Goal: Task Accomplishment & Management: Manage account settings

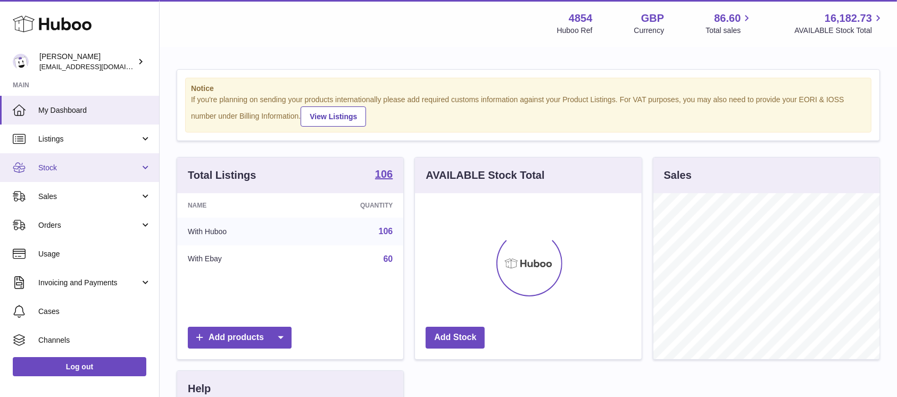
scroll to position [166, 226]
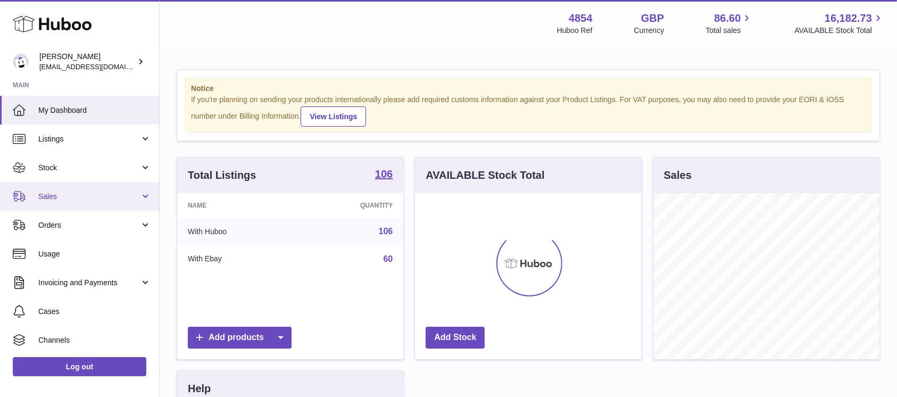
click at [113, 193] on span "Sales" at bounding box center [89, 197] width 102 height 10
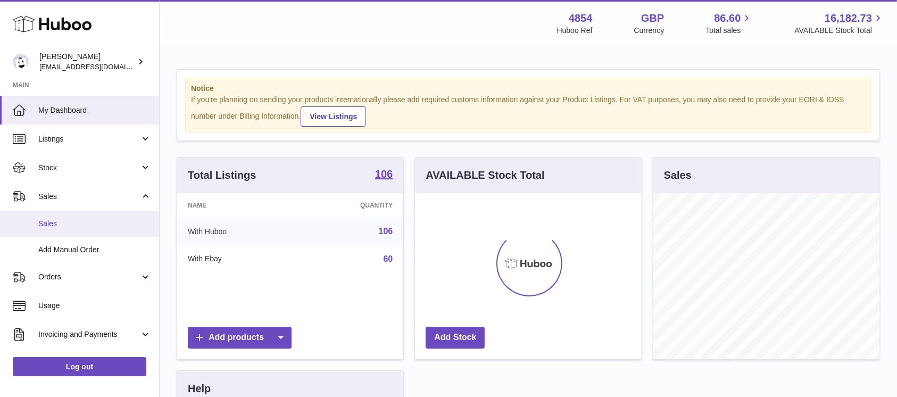
click at [101, 219] on span "Sales" at bounding box center [94, 224] width 113 height 10
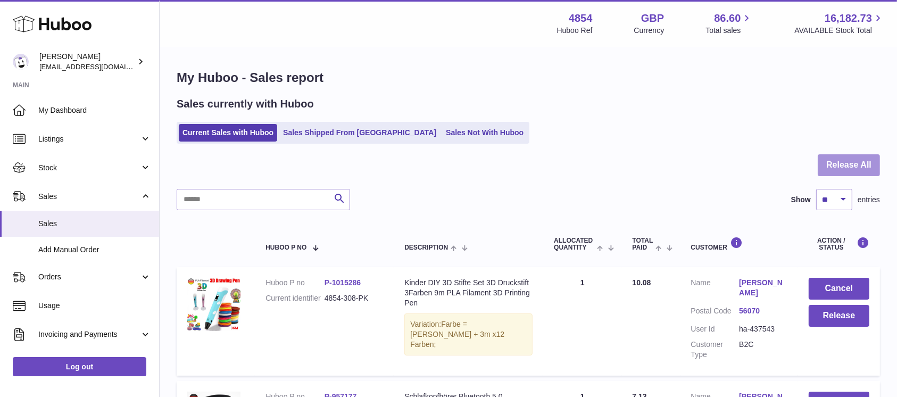
click at [848, 160] on button "Release All" at bounding box center [849, 165] width 62 height 22
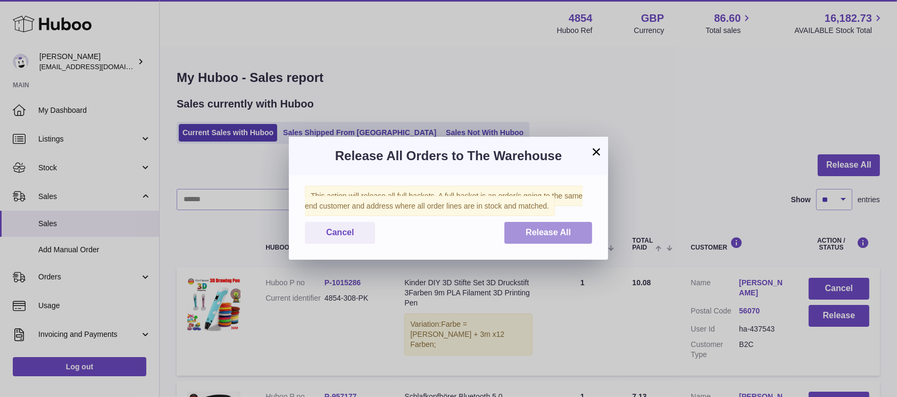
click at [563, 222] on button "Release All" at bounding box center [549, 233] width 88 height 22
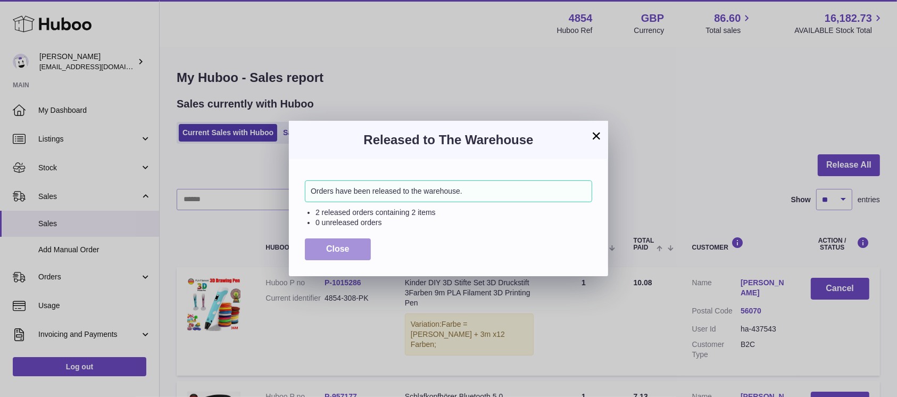
click at [351, 251] on button "Close" at bounding box center [338, 249] width 66 height 22
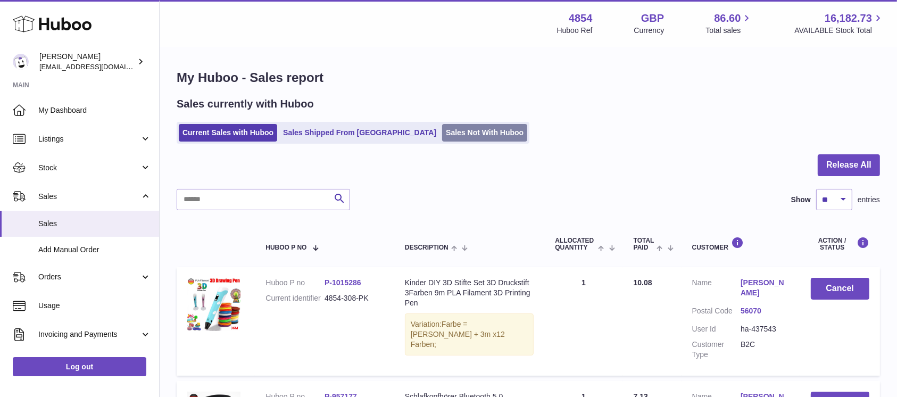
click at [442, 135] on link "Sales Not With Huboo" at bounding box center [484, 133] width 85 height 18
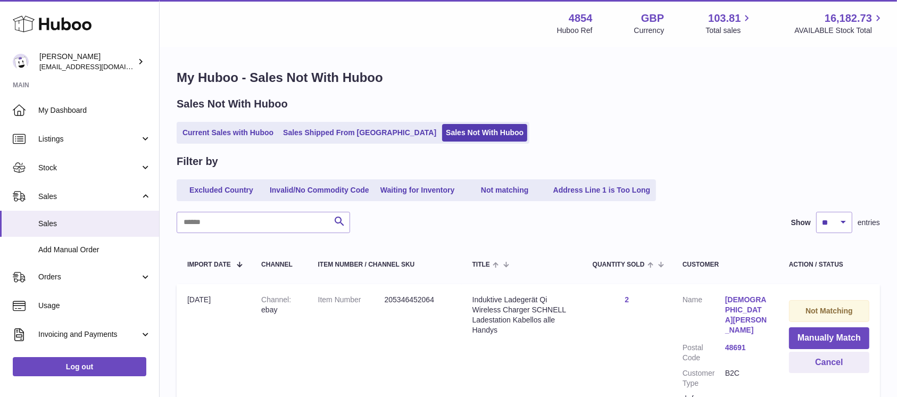
scroll to position [89, 0]
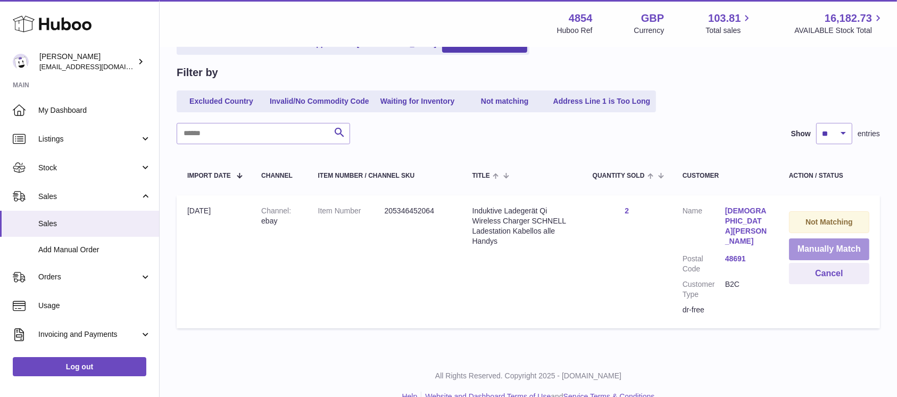
click at [806, 246] on button "Manually Match" at bounding box center [829, 249] width 80 height 22
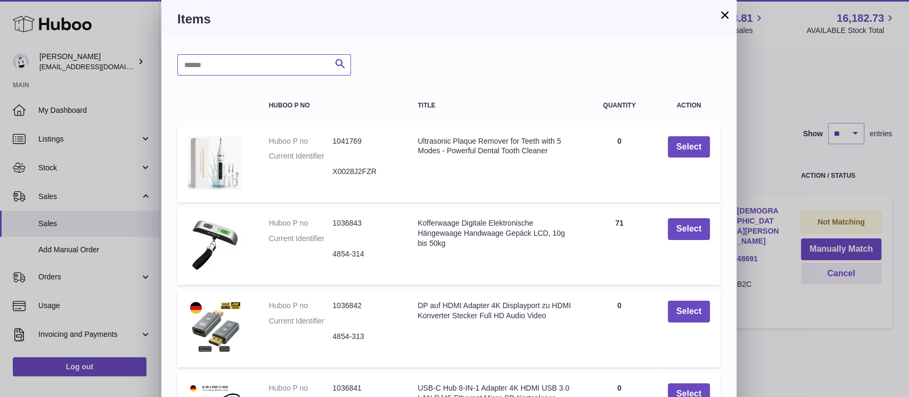
click at [259, 75] on input "text" at bounding box center [264, 64] width 174 height 21
type input "*****"
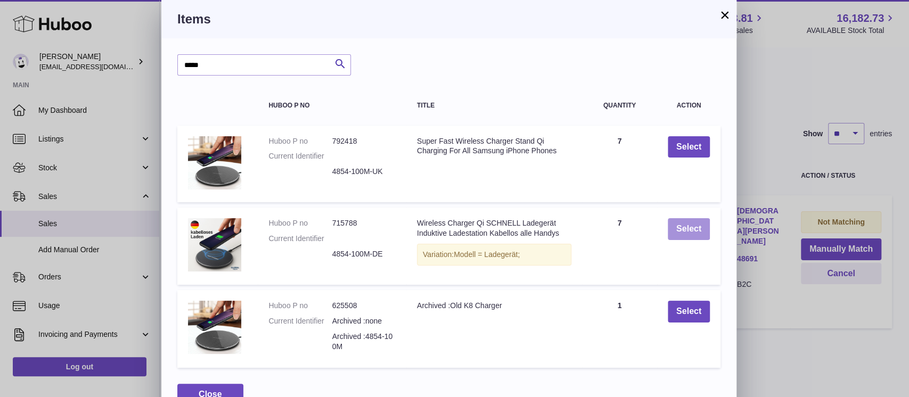
click at [694, 227] on button "Select" at bounding box center [688, 229] width 42 height 22
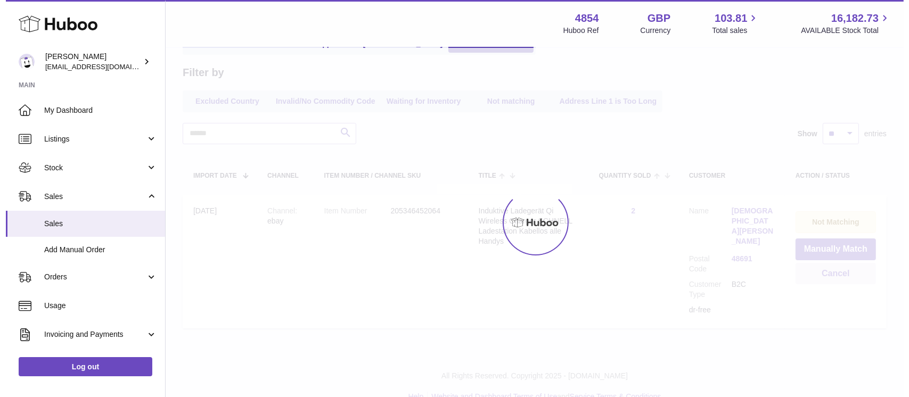
scroll to position [0, 0]
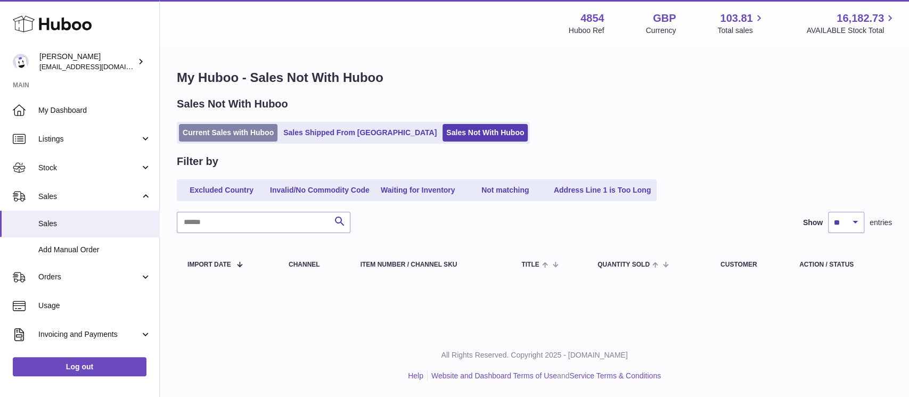
click at [246, 129] on link "Current Sales with Huboo" at bounding box center [228, 133] width 98 height 18
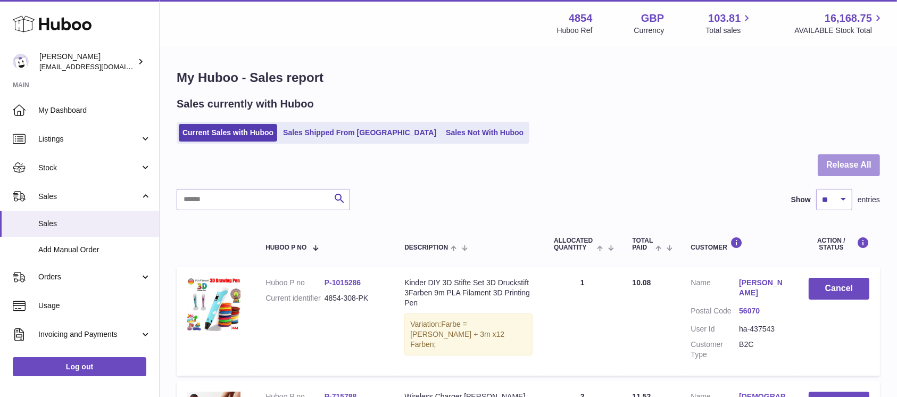
click at [867, 172] on button "Release All" at bounding box center [849, 165] width 62 height 22
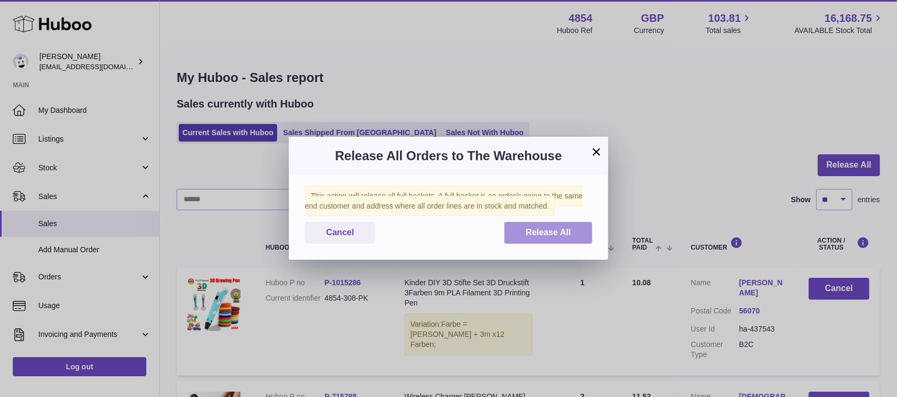
click at [549, 232] on span "Release All" at bounding box center [548, 232] width 45 height 9
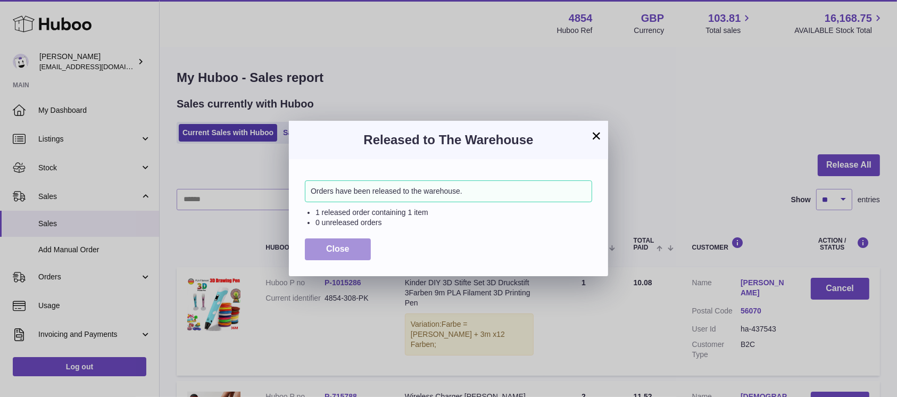
click at [334, 247] on span "Close" at bounding box center [337, 248] width 23 height 9
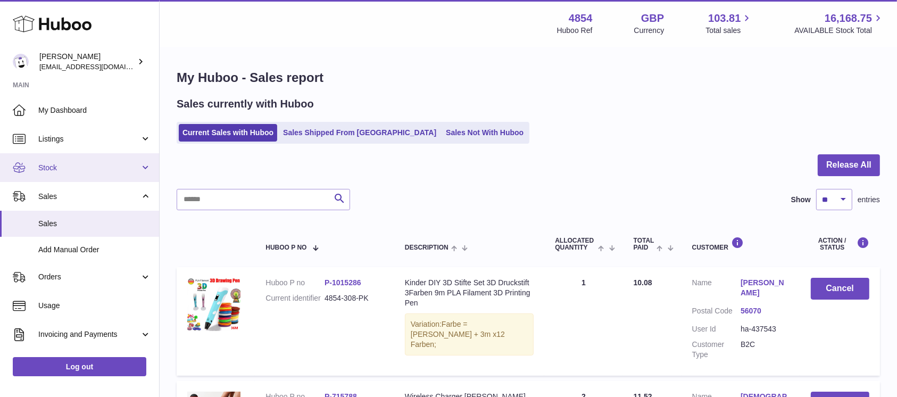
click at [88, 166] on span "Stock" at bounding box center [89, 168] width 102 height 10
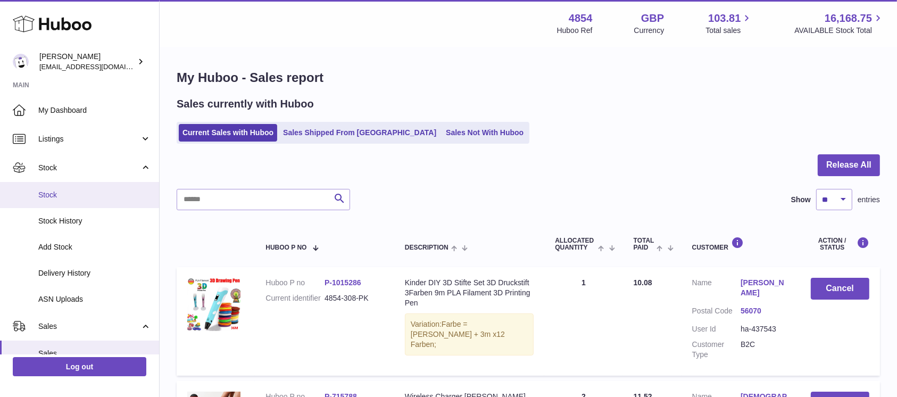
click at [80, 198] on span "Stock" at bounding box center [94, 195] width 113 height 10
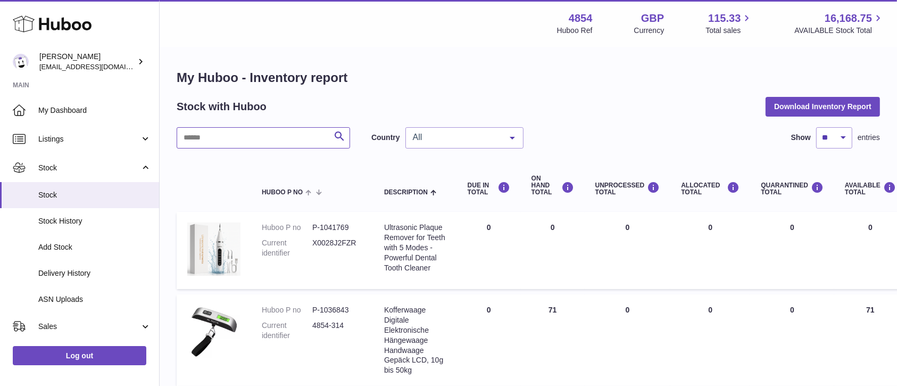
click at [267, 141] on input "text" at bounding box center [264, 137] width 174 height 21
type input "*****"
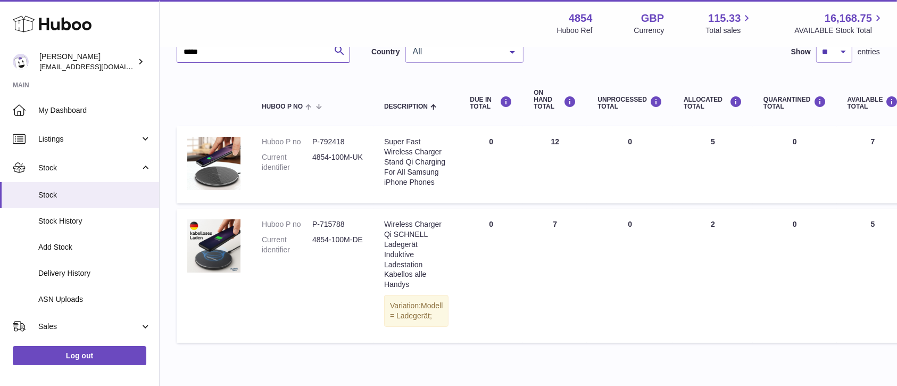
scroll to position [142, 0]
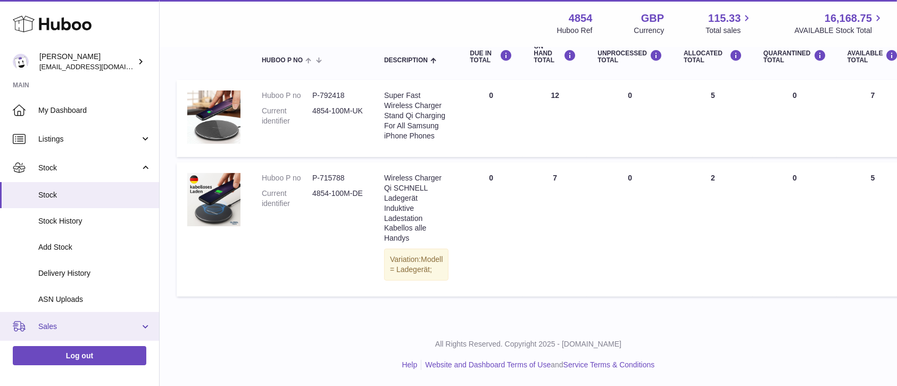
click at [86, 323] on span "Sales" at bounding box center [89, 326] width 102 height 10
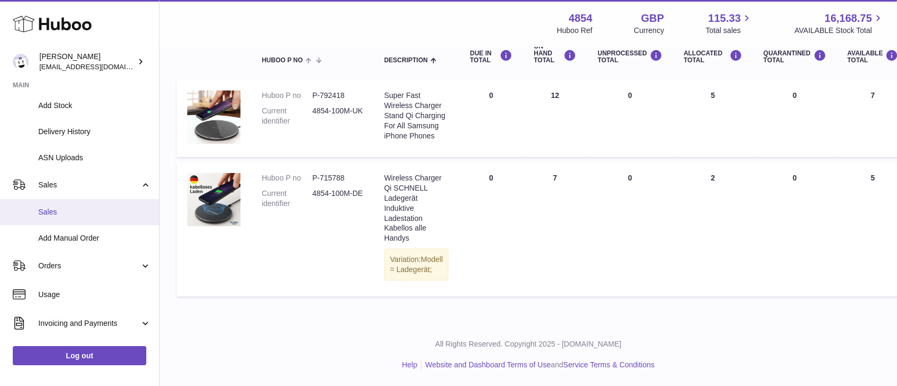
click at [85, 214] on span "Sales" at bounding box center [94, 212] width 113 height 10
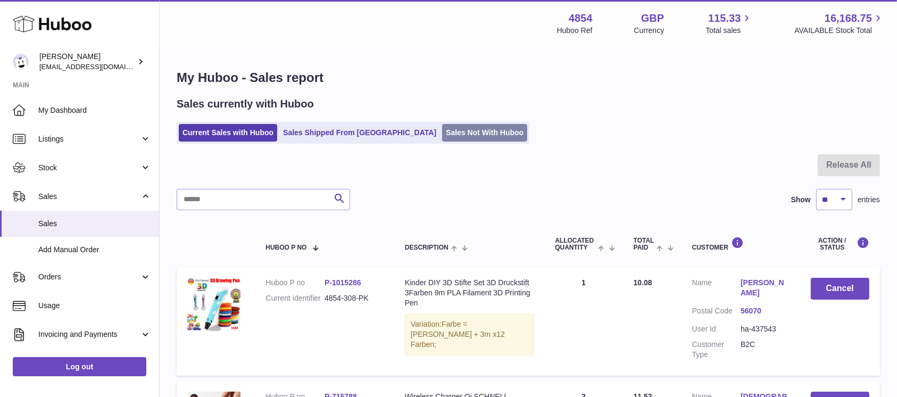
drag, startPoint x: 441, startPoint y: 144, endPoint x: 442, endPoint y: 133, distance: 11.2
click at [442, 133] on link "Sales Not With Huboo" at bounding box center [484, 133] width 85 height 18
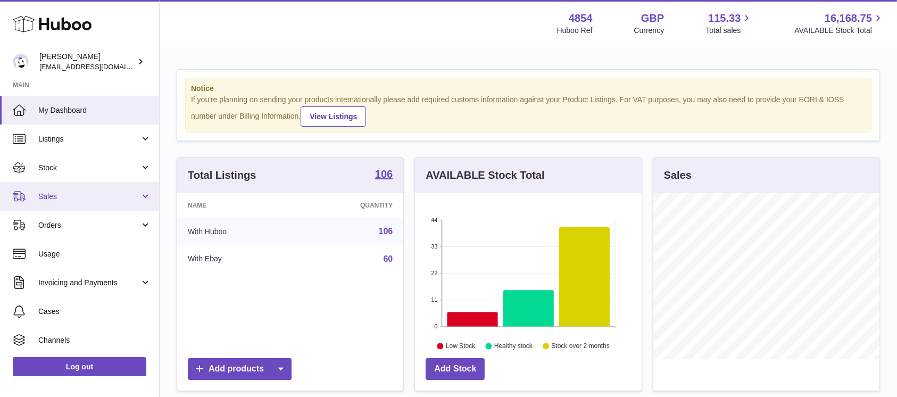
click at [132, 189] on link "Sales" at bounding box center [79, 196] width 159 height 29
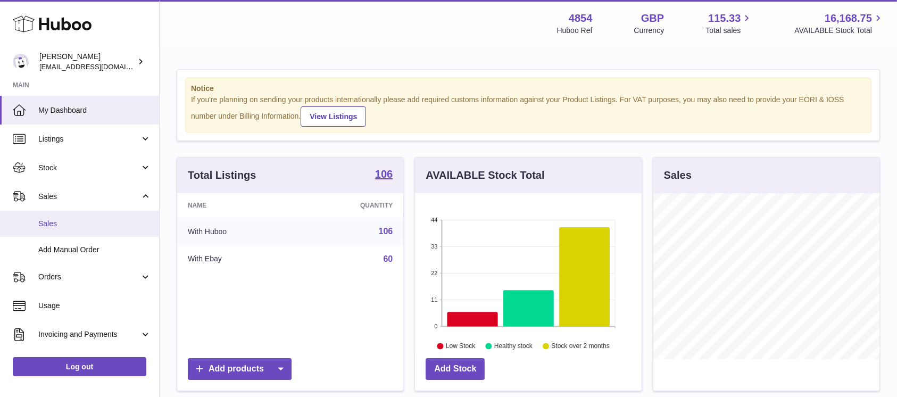
click at [109, 213] on link "Sales" at bounding box center [79, 224] width 159 height 26
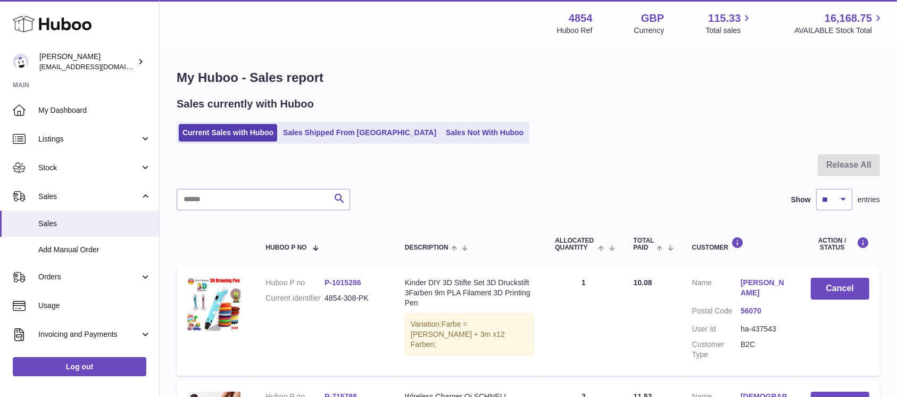
click at [441, 123] on ul "Current Sales with Huboo Sales Shipped From [GEOGRAPHIC_DATA] Sales Not With Hu…" at bounding box center [353, 133] width 353 height 22
click at [442, 126] on link "Sales Not With Huboo" at bounding box center [484, 133] width 85 height 18
